Goal: Task Accomplishment & Management: Use online tool/utility

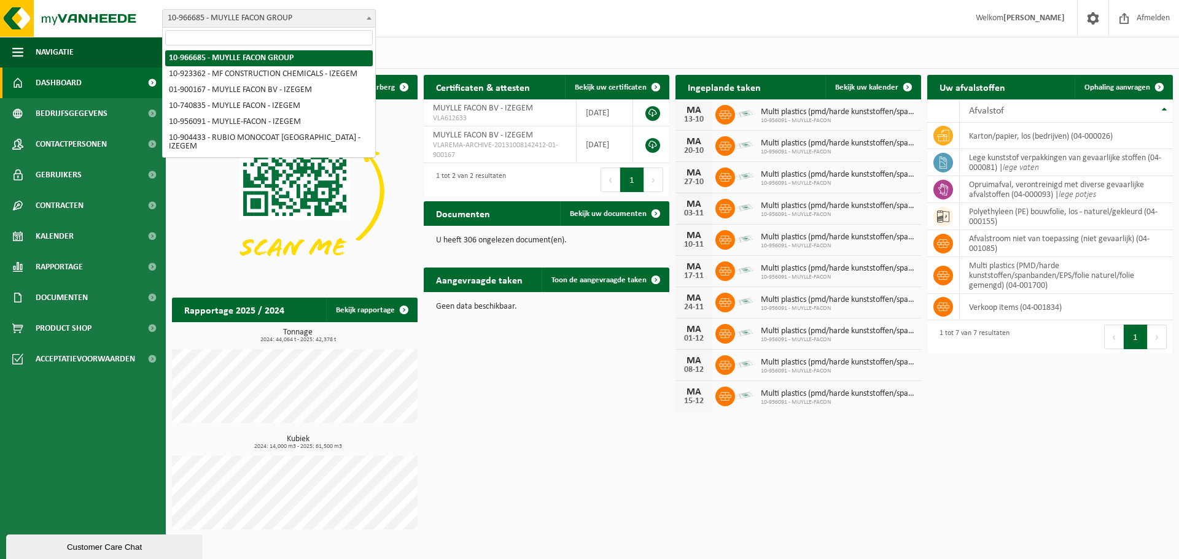
click at [285, 21] on span "10-966685 - MUYLLE FACON GROUP" at bounding box center [269, 18] width 212 height 17
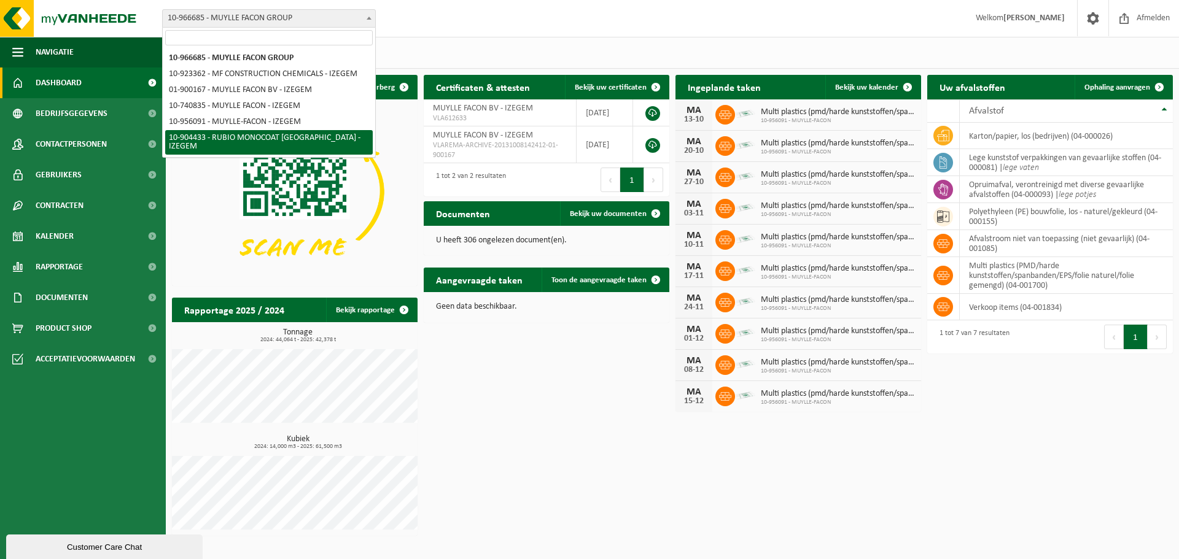
select select "139892"
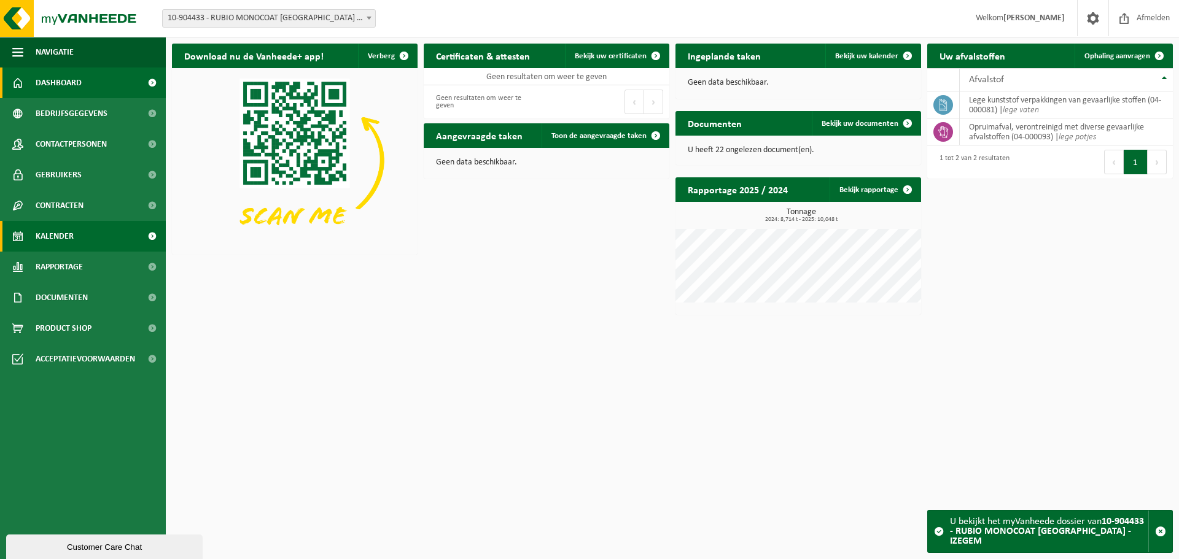
click at [80, 237] on link "Kalender" at bounding box center [83, 236] width 166 height 31
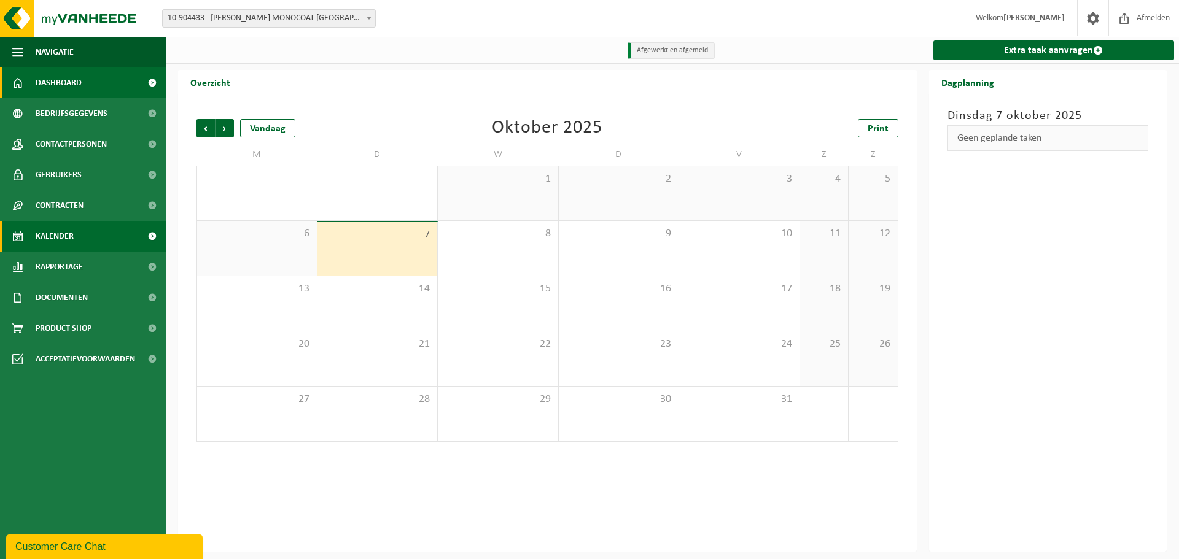
click at [83, 80] on link "Dashboard" at bounding box center [83, 83] width 166 height 31
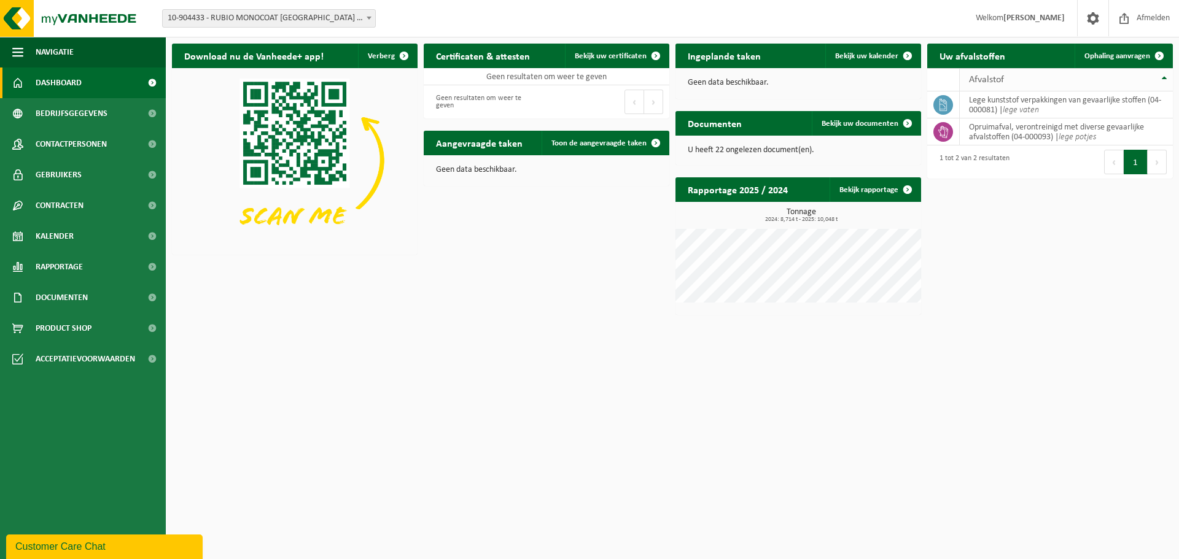
click at [1014, 82] on div "Afvalstof" at bounding box center [1063, 80] width 188 height 10
click at [1130, 59] on span "Ophaling aanvragen" at bounding box center [1117, 56] width 66 height 8
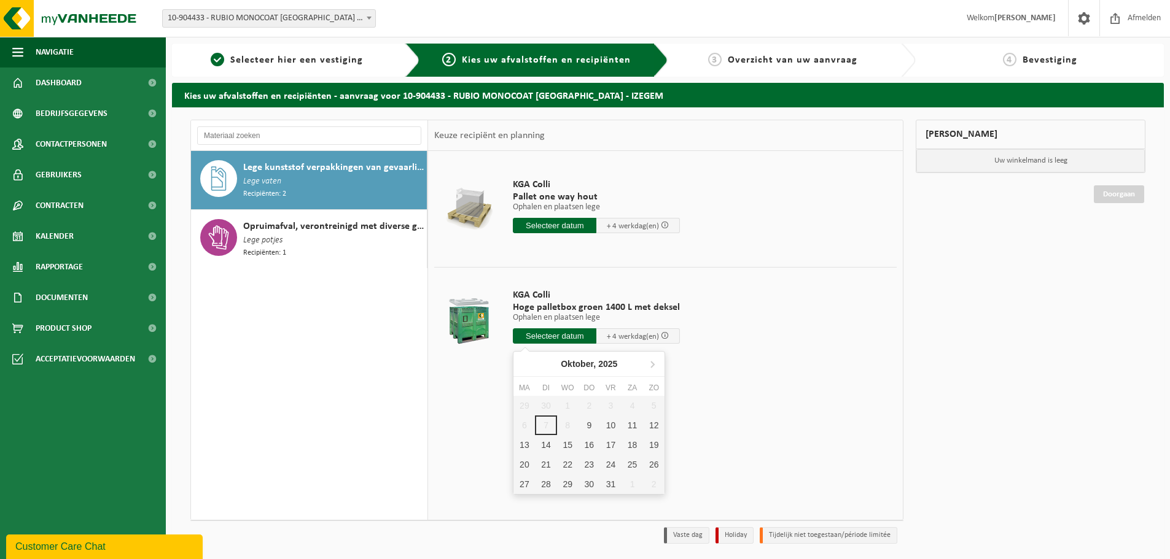
click at [556, 338] on input "text" at bounding box center [554, 335] width 83 height 15
click at [589, 424] on div "9" at bounding box center [588, 426] width 21 height 20
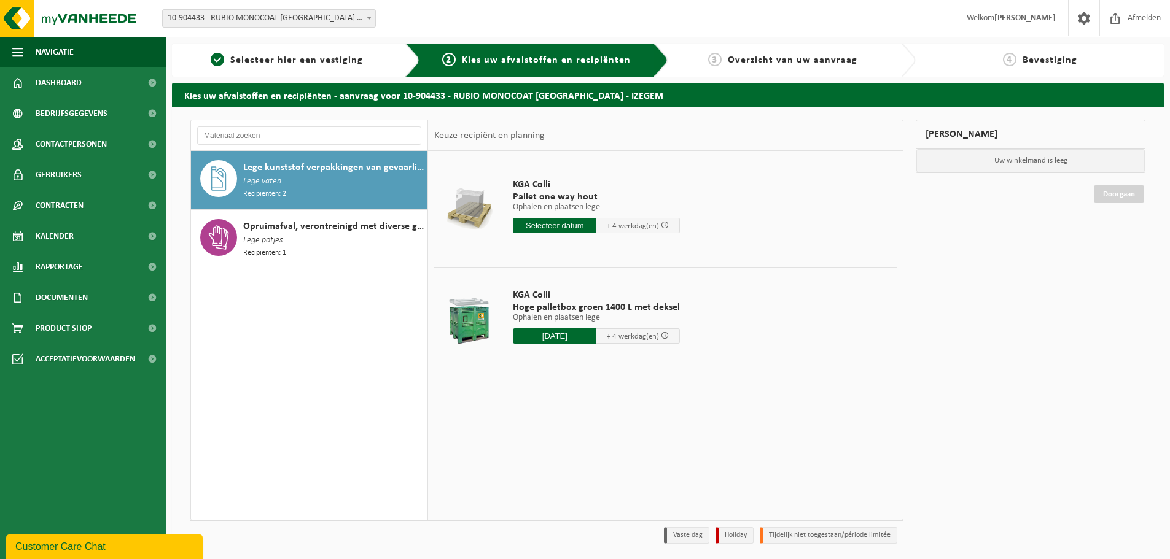
type input "Van 2025-10-09"
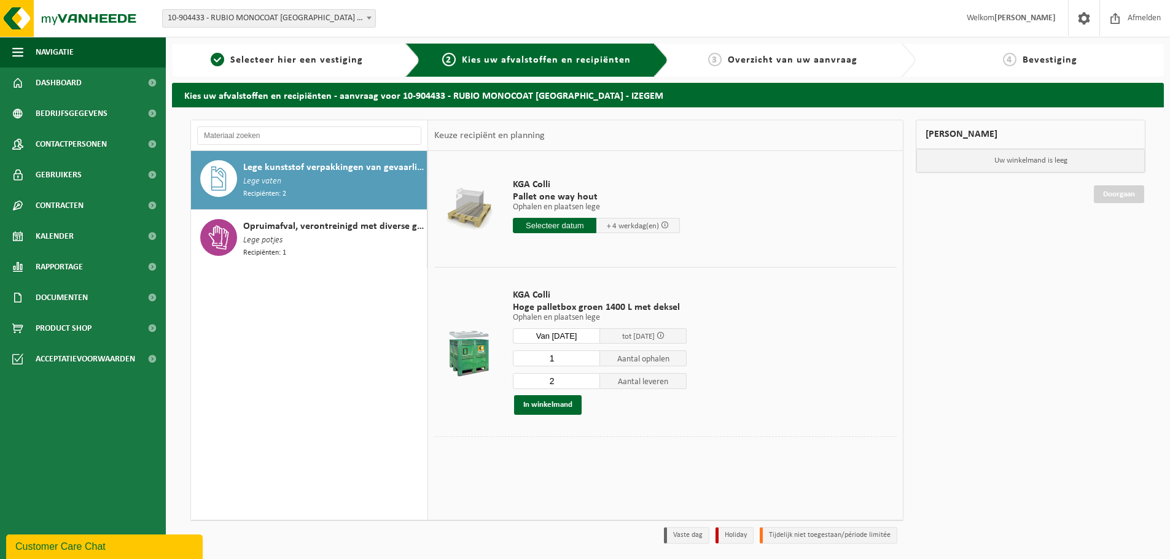
type input "1"
click at [588, 360] on input "1" at bounding box center [556, 359] width 87 height 16
type input "1"
click at [590, 384] on input "1" at bounding box center [556, 381] width 87 height 16
click at [601, 413] on div "In winkelmand" at bounding box center [600, 405] width 174 height 20
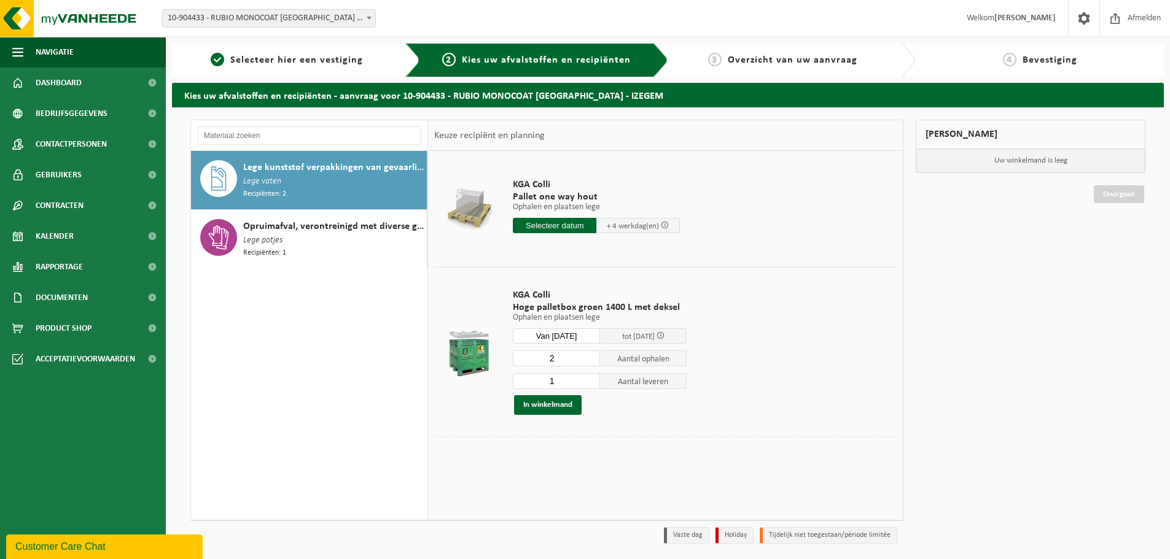
type input "2"
click at [590, 356] on input "2" at bounding box center [556, 359] width 87 height 16
type input "2"
click at [588, 378] on input "2" at bounding box center [556, 381] width 87 height 16
type input "1"
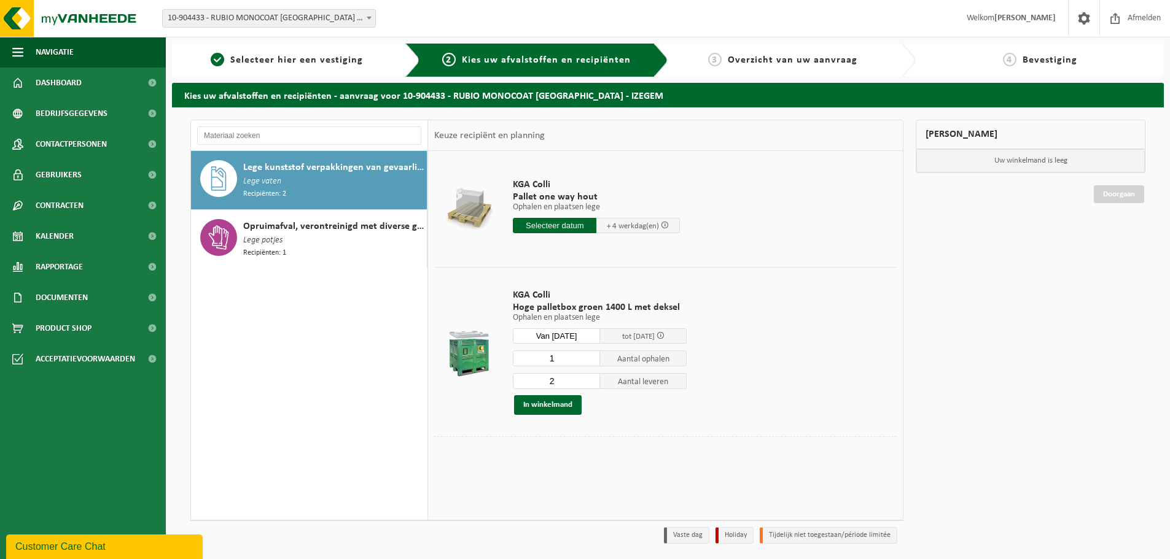
click at [589, 362] on input "1" at bounding box center [556, 359] width 87 height 16
type input "1"
click at [589, 384] on input "1" at bounding box center [556, 381] width 87 height 16
click at [571, 406] on button "In winkelmand" at bounding box center [548, 405] width 68 height 20
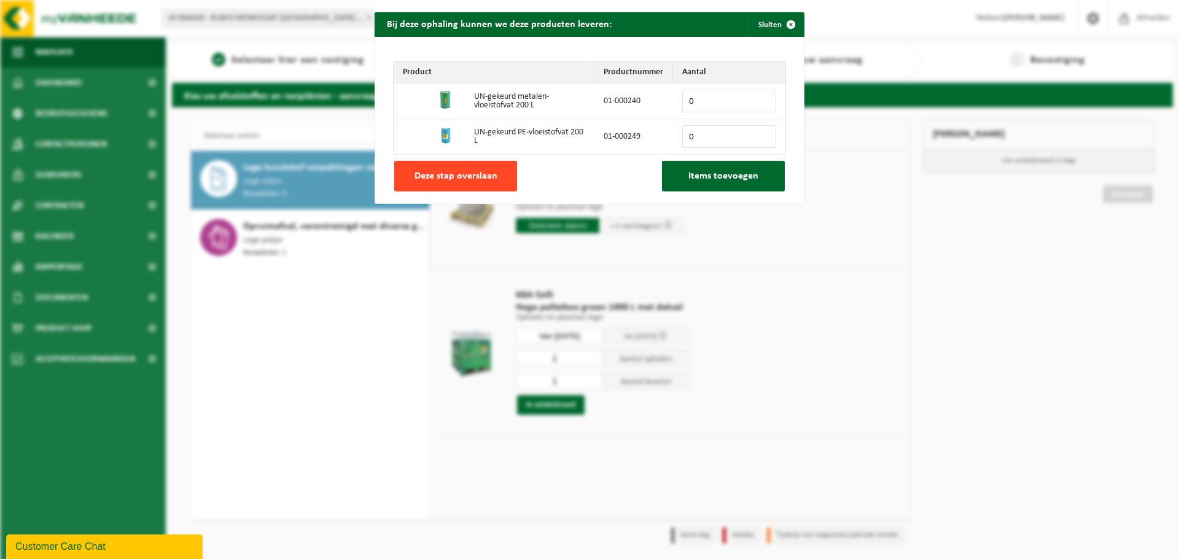
click at [479, 176] on span "Deze stap overslaan" at bounding box center [455, 176] width 83 height 10
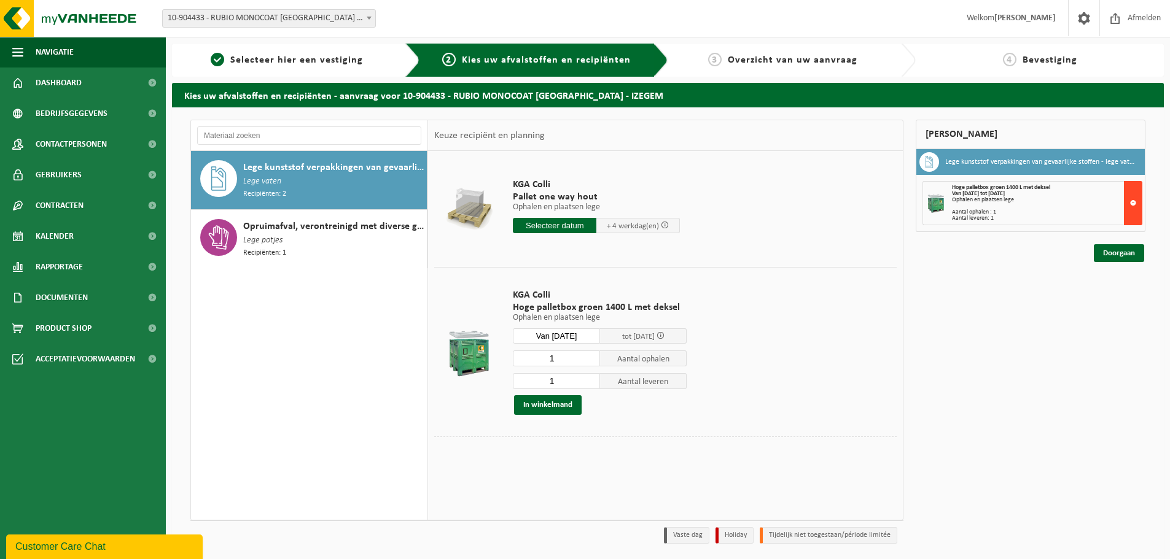
click at [1134, 203] on button at bounding box center [1133, 203] width 18 height 44
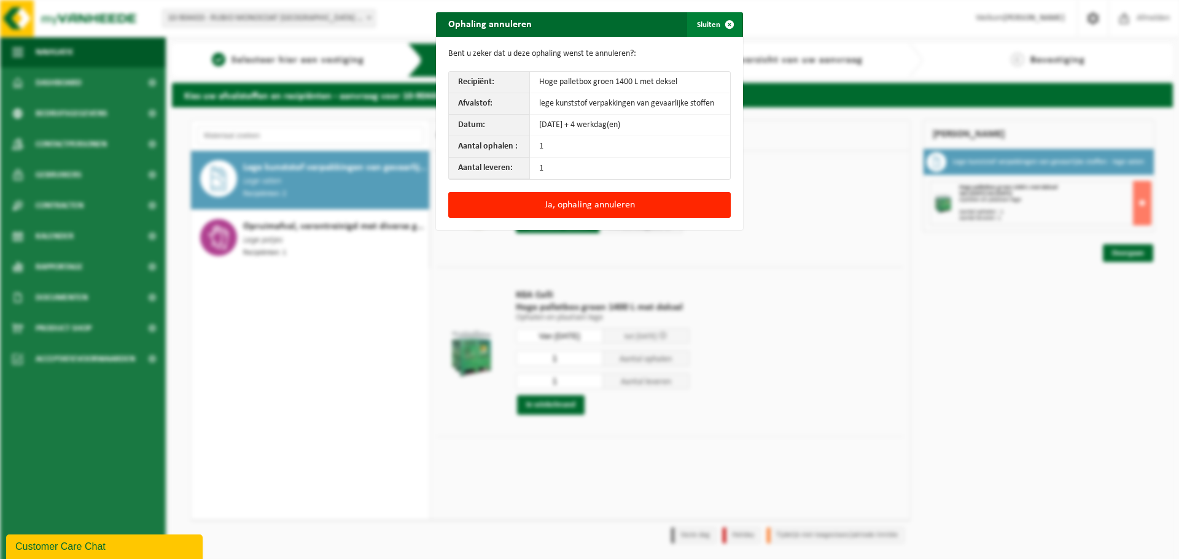
click at [728, 24] on span "button" at bounding box center [729, 24] width 25 height 25
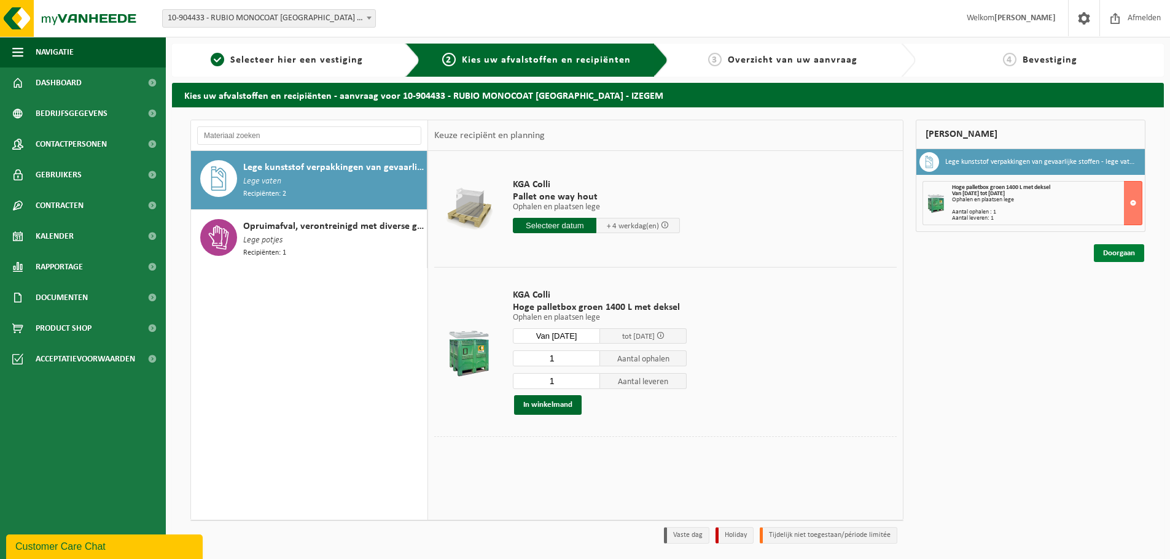
click at [1124, 252] on link "Doorgaan" at bounding box center [1118, 253] width 50 height 18
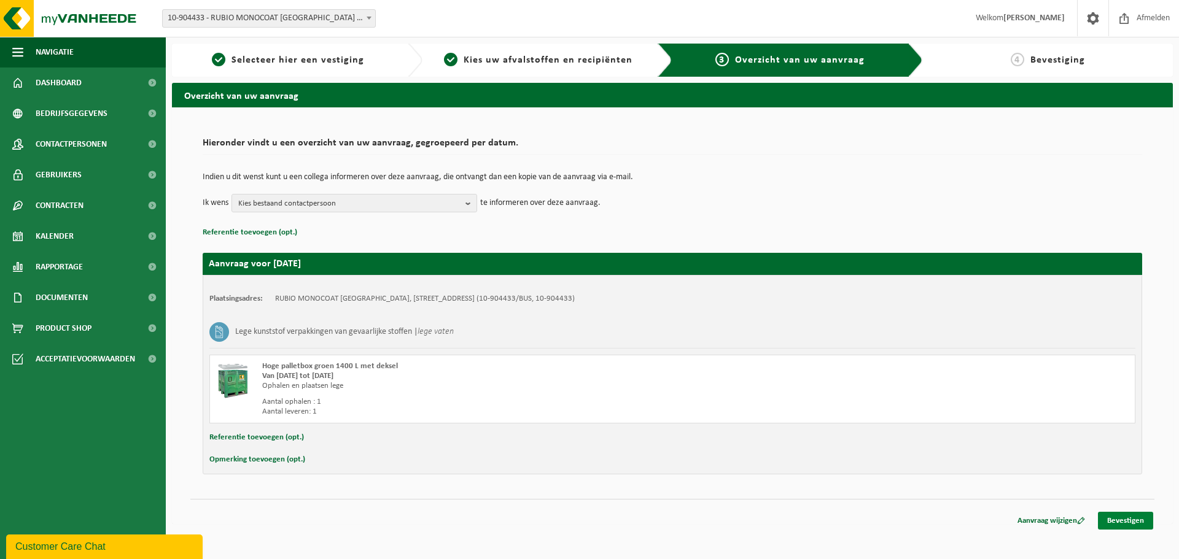
click at [1135, 522] on link "Bevestigen" at bounding box center [1125, 521] width 55 height 18
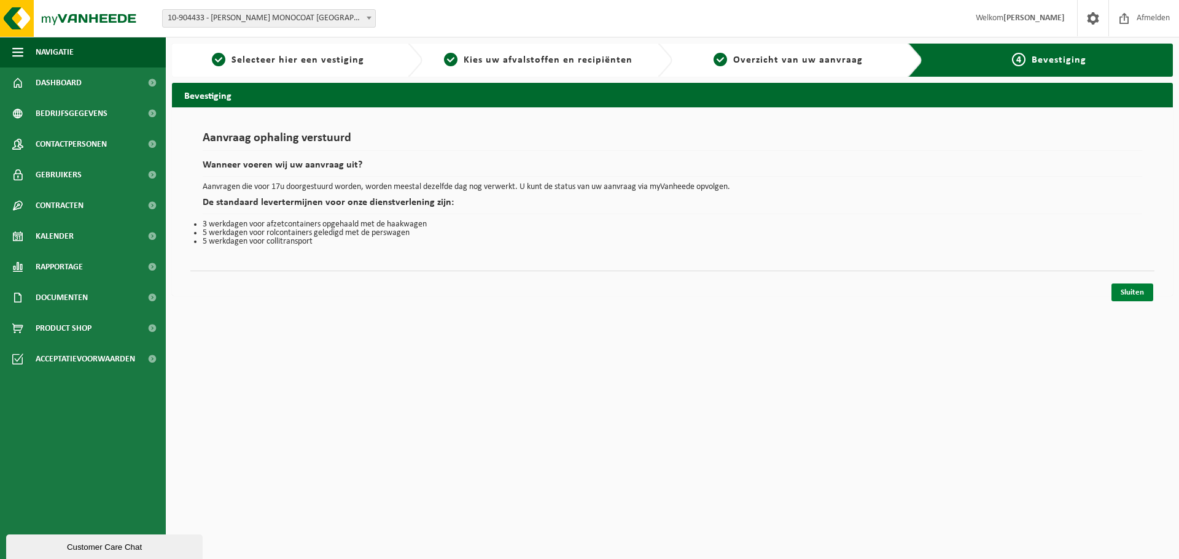
click at [1133, 292] on link "Sluiten" at bounding box center [1132, 293] width 42 height 18
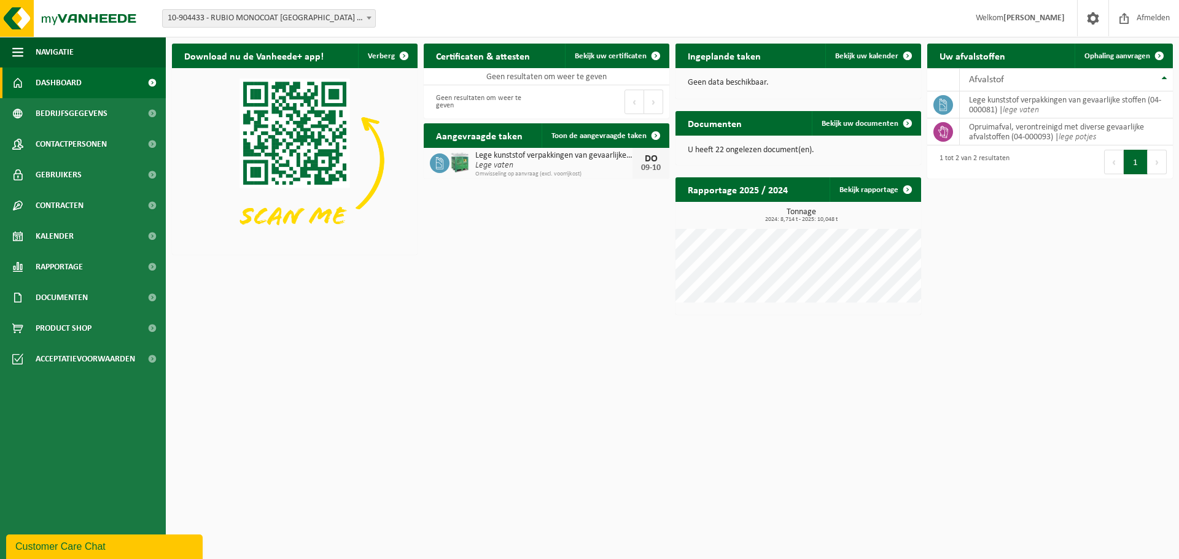
click at [681, 384] on html "Vestiging: 10-966685 - MUYLLE FACON GROUP 10-923362 - MF CONSTRUCTION CHEMICALS…" at bounding box center [589, 279] width 1179 height 559
